Goal: Task Accomplishment & Management: Use online tool/utility

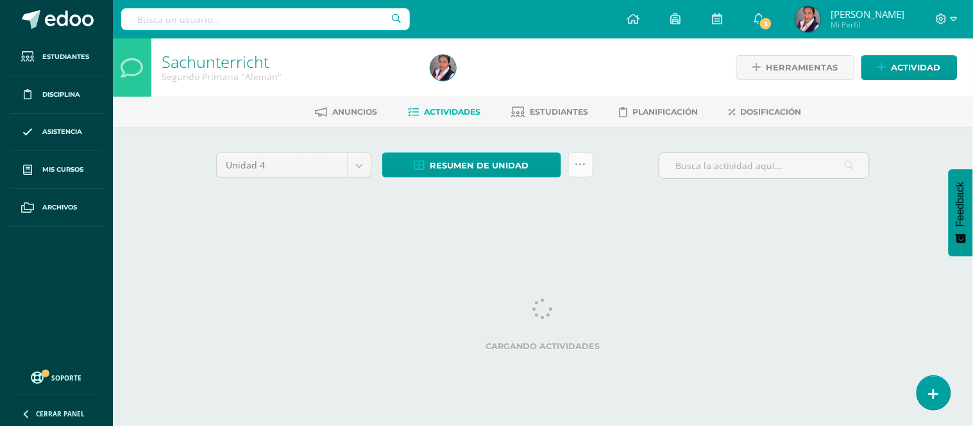
click at [578, 165] on icon at bounding box center [580, 165] width 11 height 11
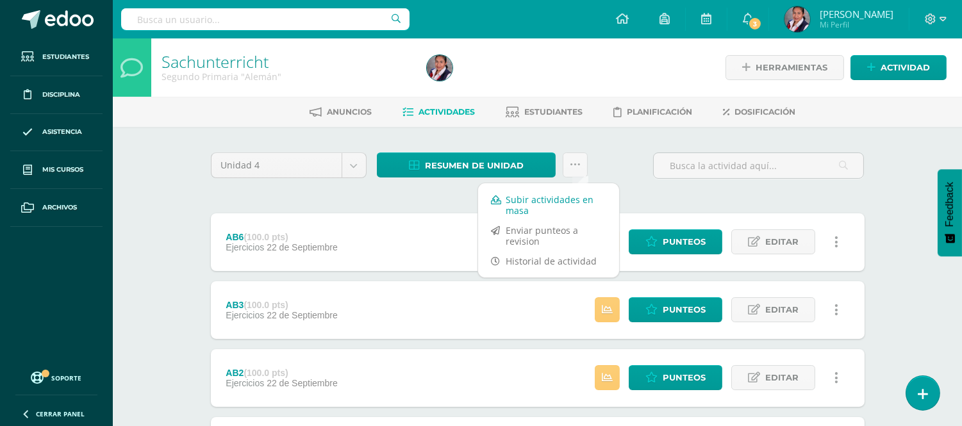
click at [539, 206] on link "Subir actividades en masa" at bounding box center [548, 205] width 141 height 31
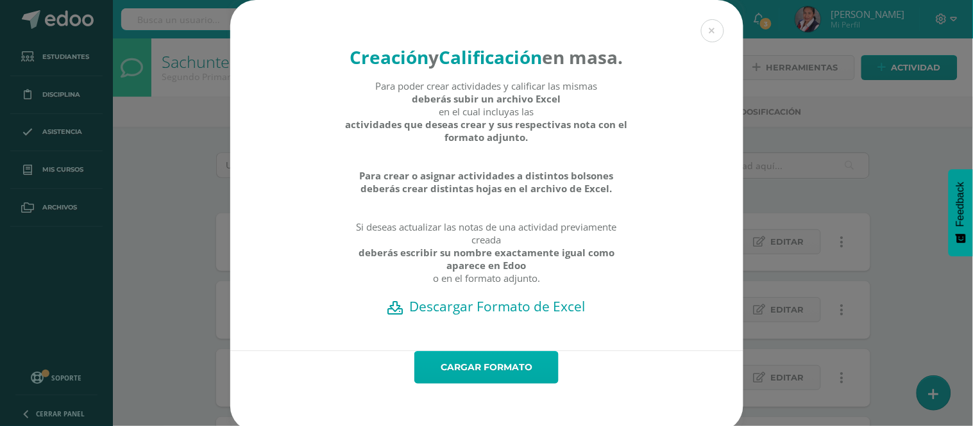
click at [489, 384] on link "Cargar formato" at bounding box center [486, 367] width 144 height 33
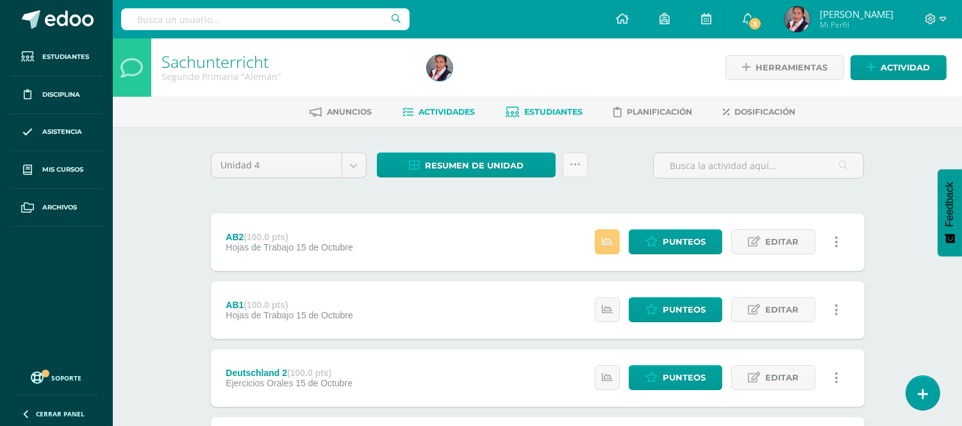
click at [546, 113] on span "Estudiantes" at bounding box center [554, 112] width 58 height 10
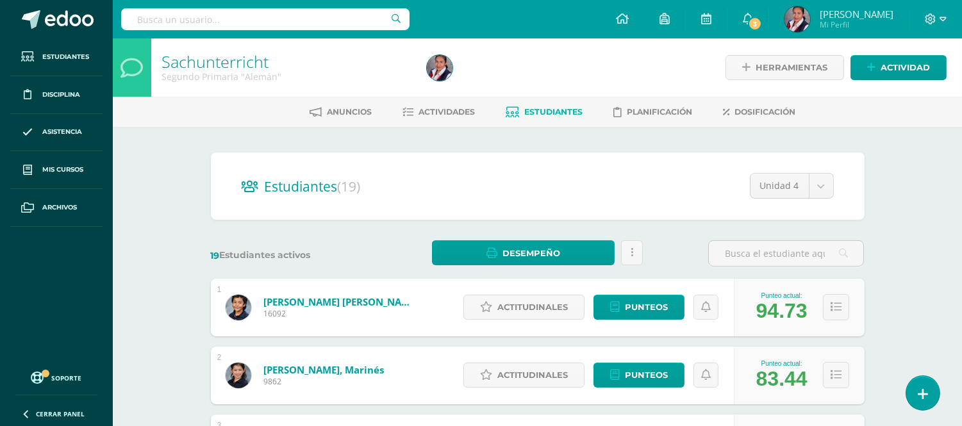
drag, startPoint x: 968, startPoint y: 116, endPoint x: 521, endPoint y: 49, distance: 452.5
click at [521, 49] on div at bounding box center [557, 67] width 271 height 58
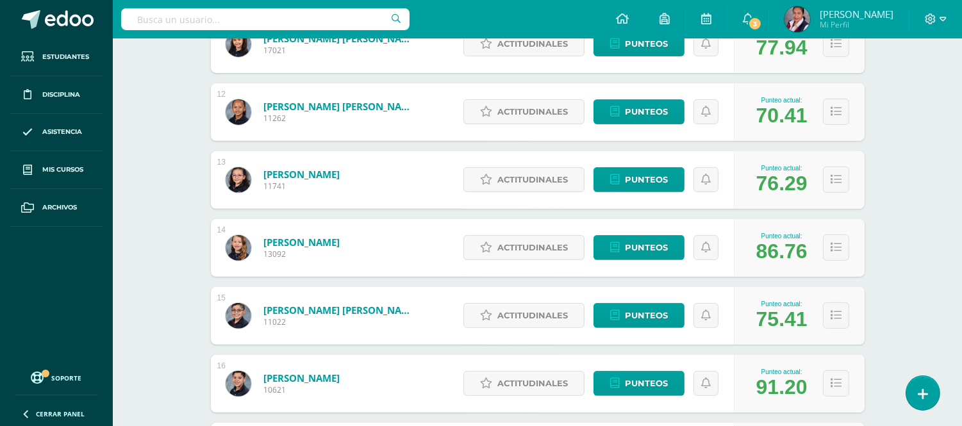
scroll to position [1127, 0]
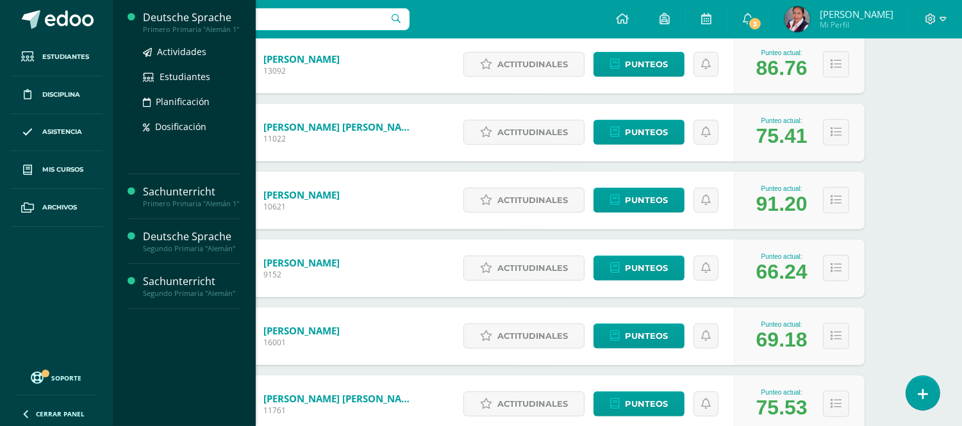
click at [186, 26] on div "Primero Primaria "Alemán 1"" at bounding box center [191, 29] width 97 height 9
